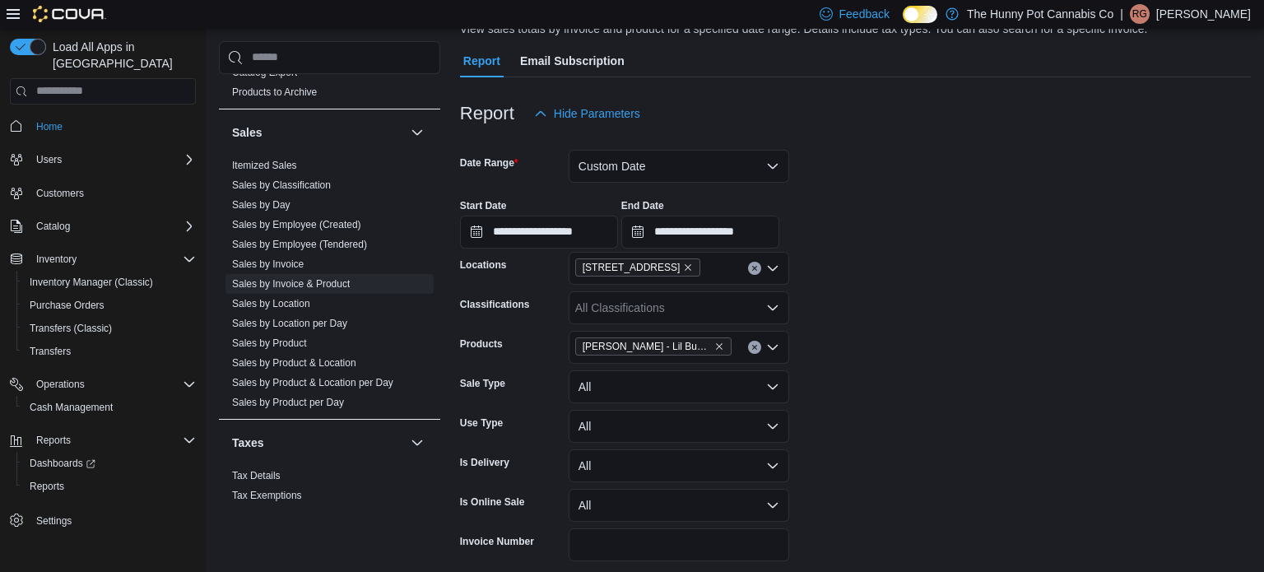
scroll to position [140, 0]
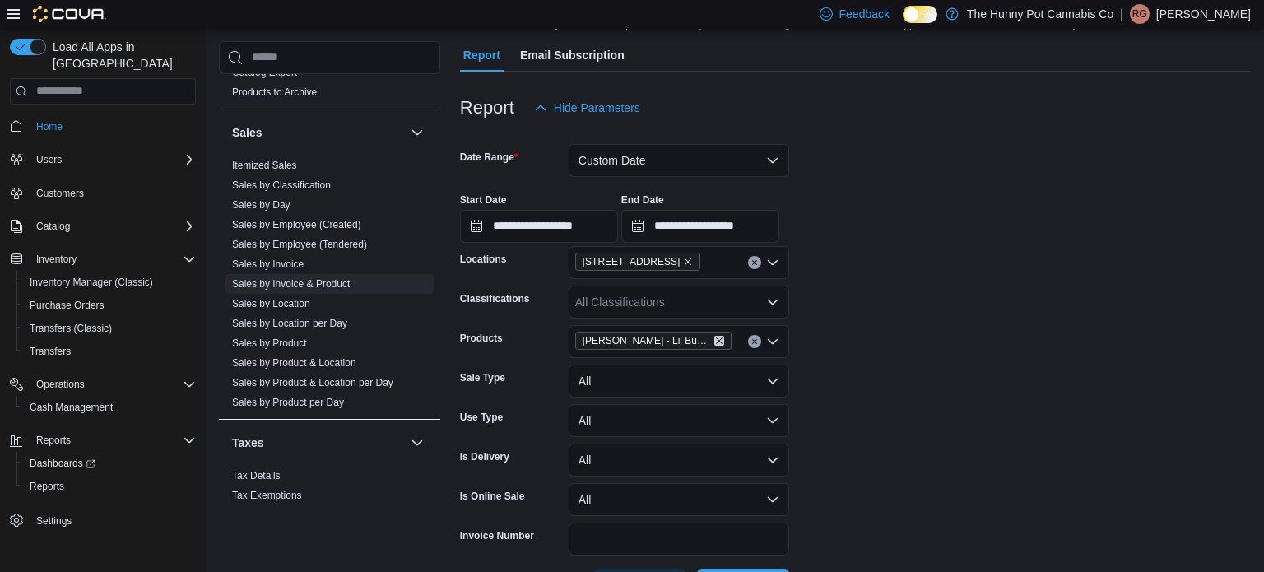
click at [718, 341] on icon "Remove Buddy Blooms - Lil Buddy Indica Pre-Roll - 1x0.5g from selection in this…" at bounding box center [719, 341] width 10 height 10
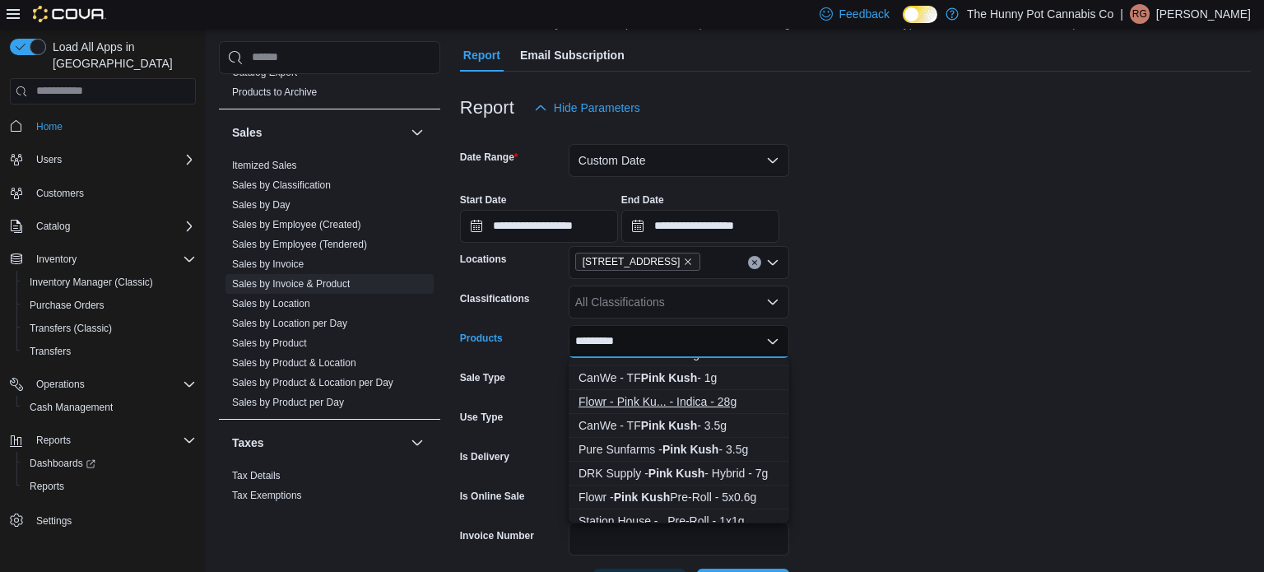
scroll to position [134, 0]
type input "*********"
click at [647, 448] on div "Pure Sunfarms - Pink Kush - 3.5g" at bounding box center [678, 450] width 201 height 16
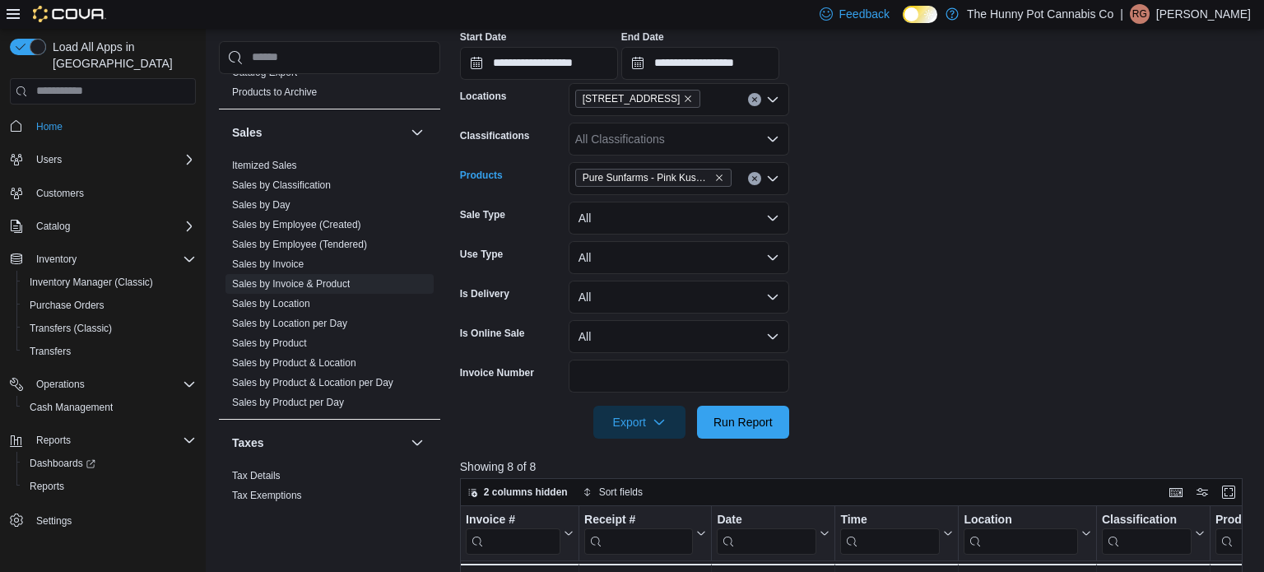
scroll to position [304, 0]
click at [749, 411] on span "Run Report" at bounding box center [743, 419] width 72 height 33
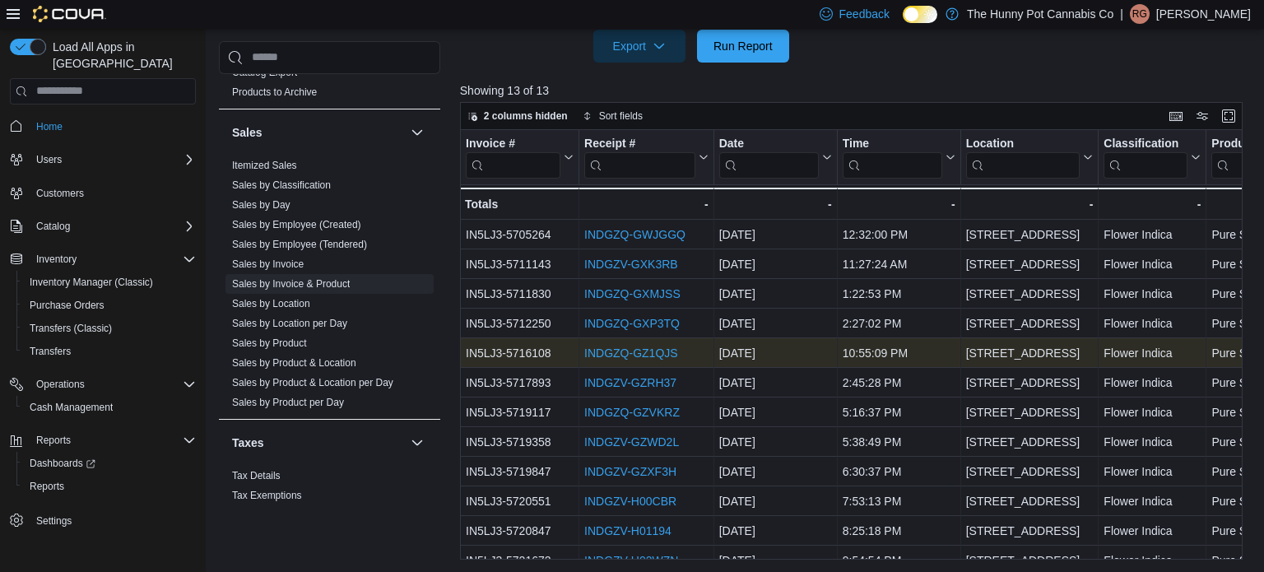
click at [642, 355] on link "INDGZQ-GZ1QJS" at bounding box center [631, 352] width 94 height 13
